Goal: Book appointment/travel/reservation

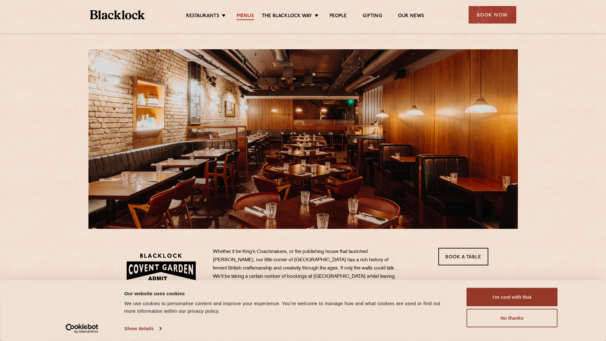
click at [245, 15] on link "Menus" at bounding box center [245, 16] width 17 height 7
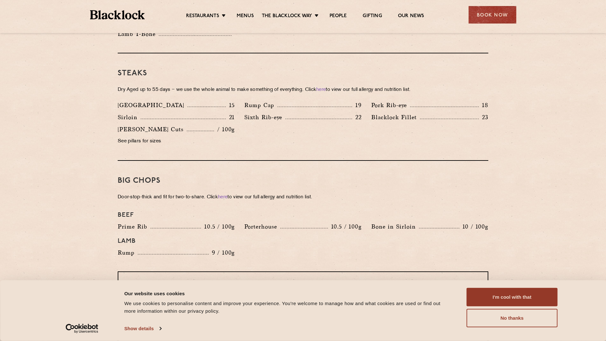
scroll to position [573, 0]
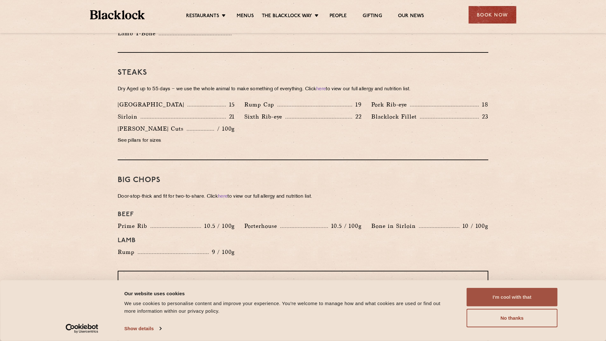
click at [532, 298] on button "I'm cool with that" at bounding box center [512, 297] width 91 height 18
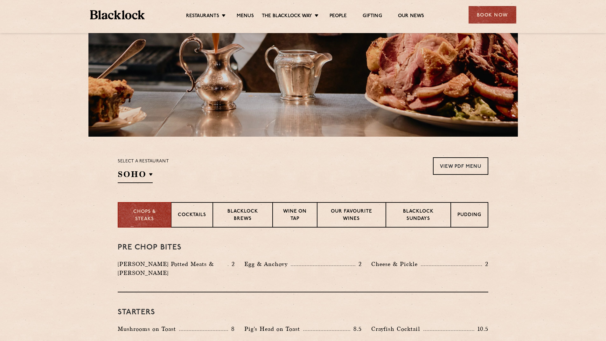
scroll to position [0, 0]
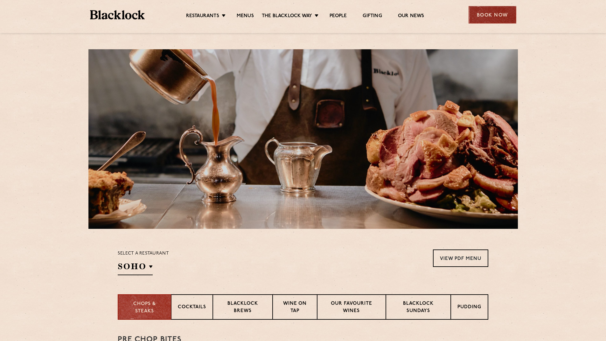
click at [494, 13] on div "Book Now" at bounding box center [493, 14] width 48 height 17
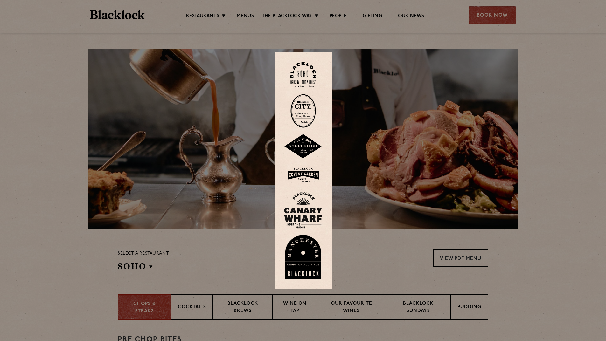
click at [303, 173] on img at bounding box center [303, 175] width 38 height 21
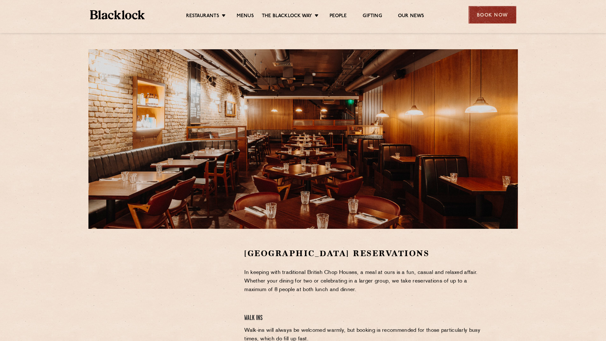
click at [500, 15] on div "Book Now" at bounding box center [493, 14] width 48 height 17
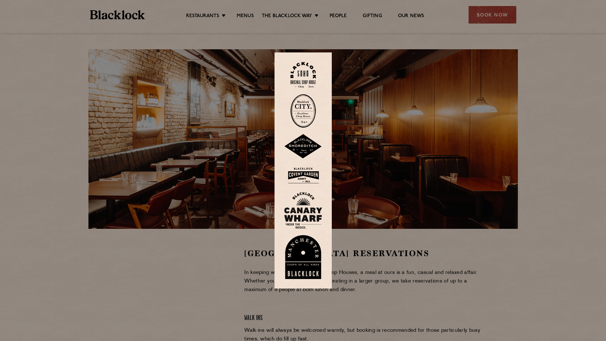
click at [232, 259] on div at bounding box center [303, 170] width 606 height 341
